Goal: Transaction & Acquisition: Download file/media

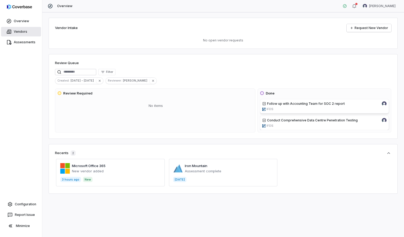
click at [15, 33] on link "Vendors" at bounding box center [21, 32] width 40 height 10
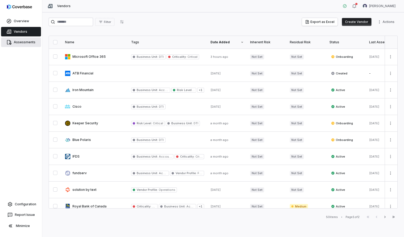
click at [23, 43] on link "Assessments" at bounding box center [21, 43] width 40 height 10
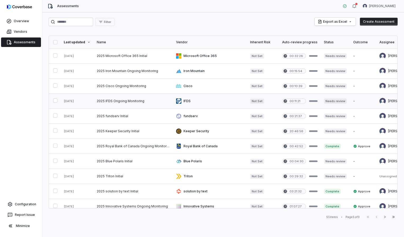
click at [136, 99] on link at bounding box center [132, 101] width 79 height 15
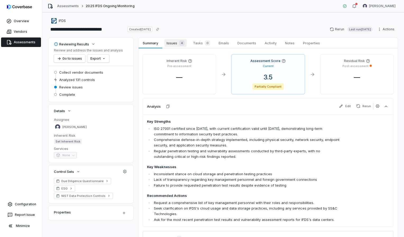
click at [173, 42] on span "Issues 4" at bounding box center [175, 42] width 22 height 7
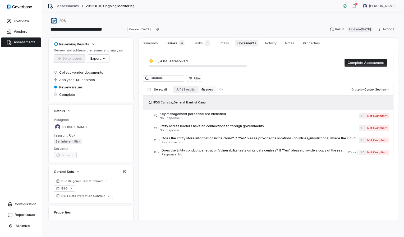
click at [250, 44] on span "Documents" at bounding box center [246, 43] width 23 height 7
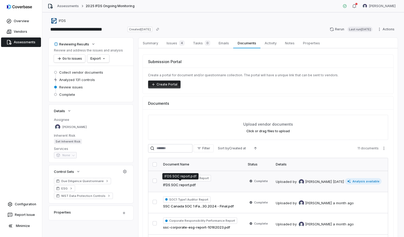
click at [184, 183] on link "IFDS SOC report.pdf" at bounding box center [179, 184] width 32 height 5
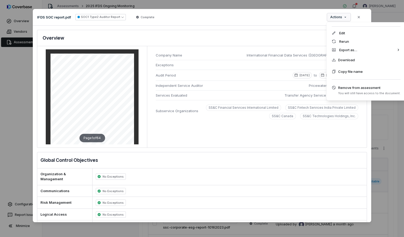
click at [338, 17] on div "Document Preview IFDS SOC report.pdf SOC1 Type2 Auditor Report Complete Actions…" at bounding box center [202, 119] width 404 height 236
click at [344, 59] on span "Download" at bounding box center [346, 59] width 17 height 5
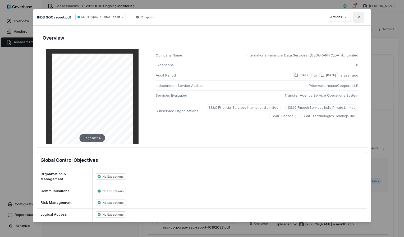
click at [358, 17] on icon "button" at bounding box center [358, 17] width 2 height 2
